Goal: Task Accomplishment & Management: Manage account settings

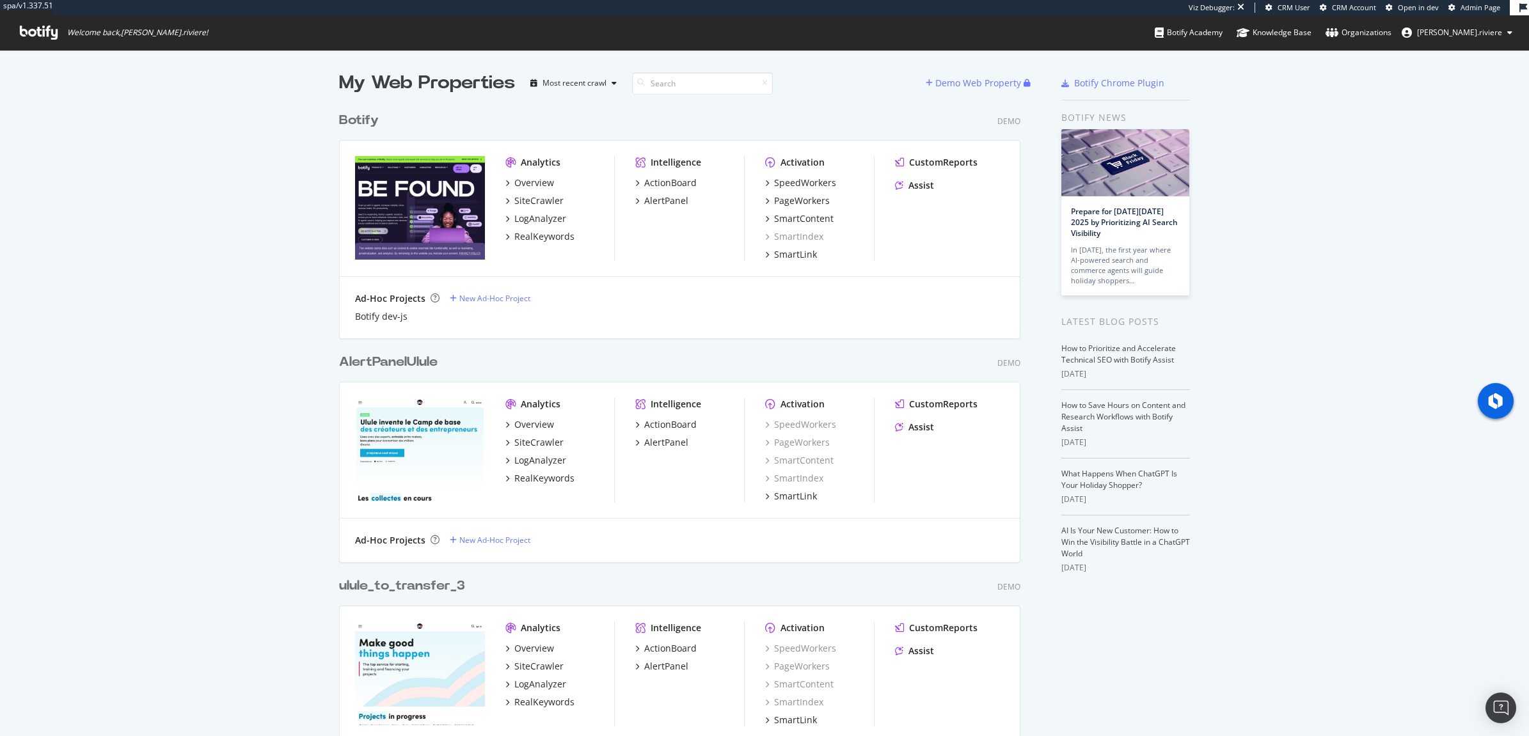
scroll to position [3364, 692]
click at [1457, 32] on span "[PERSON_NAME].riviere" at bounding box center [1459, 32] width 85 height 11
click at [1444, 55] on link "Edit Profile" at bounding box center [1447, 60] width 149 height 19
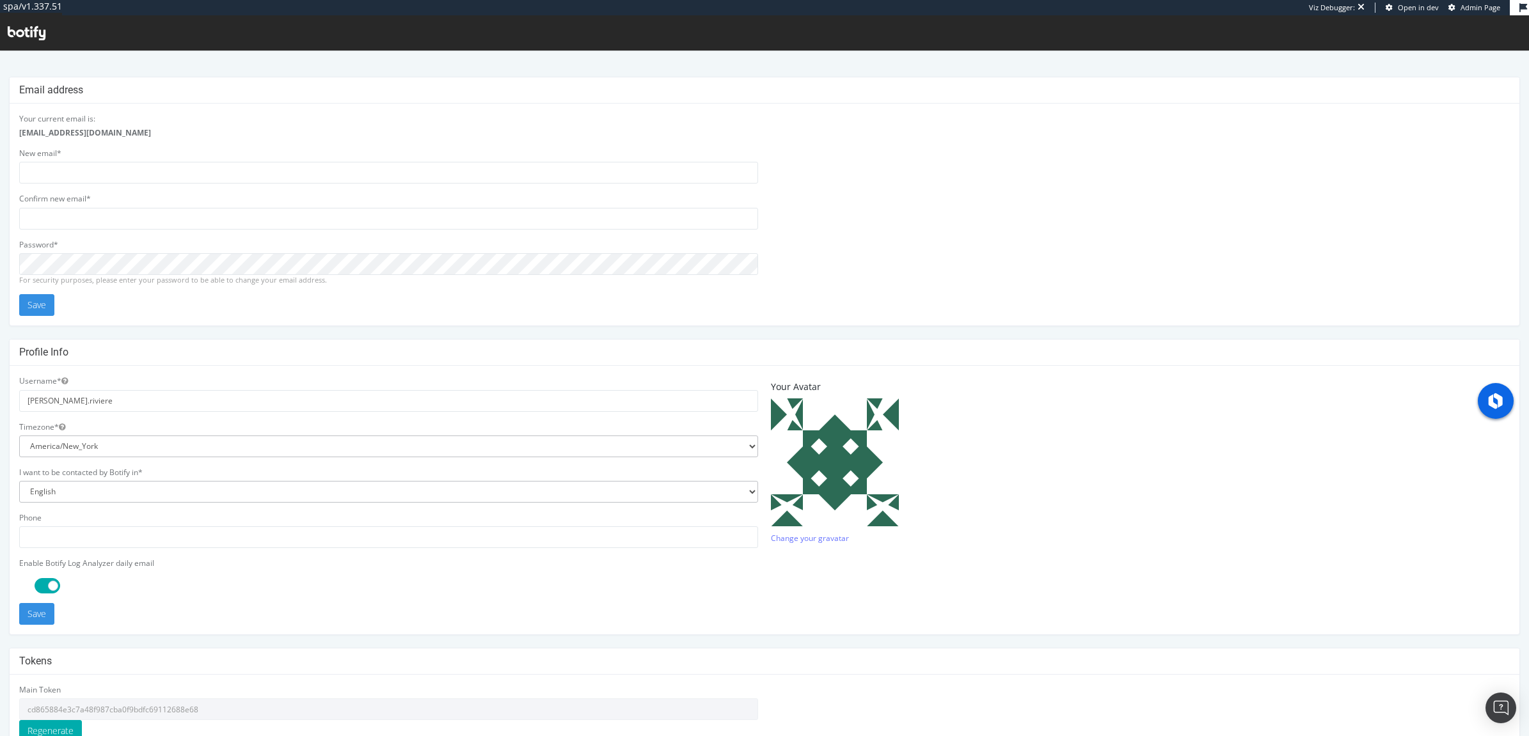
scroll to position [120, 0]
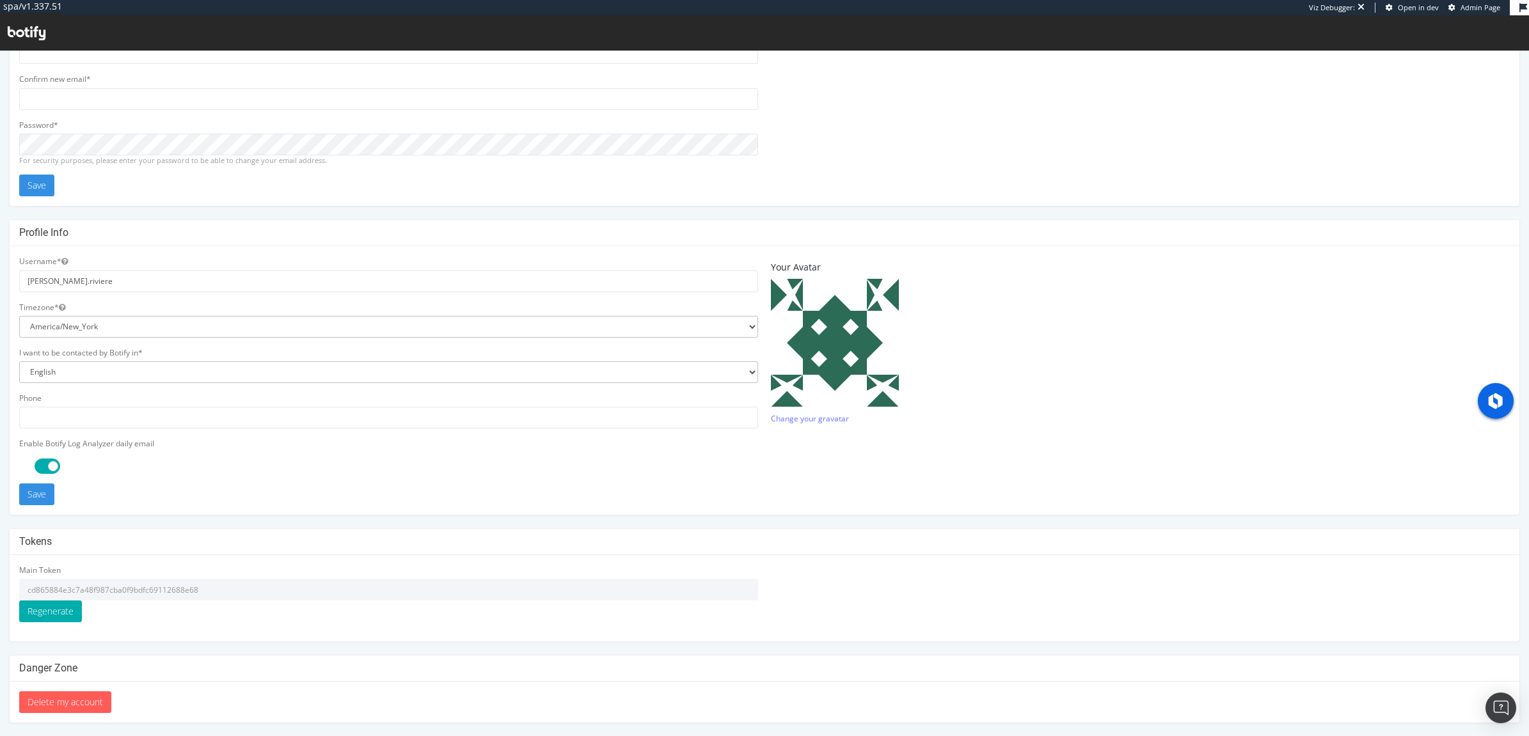
click at [115, 593] on input "cd865884e3c7a48f987cba0f9bdfc69112688e68" at bounding box center [388, 590] width 739 height 22
